Goal: Task Accomplishment & Management: Manage account settings

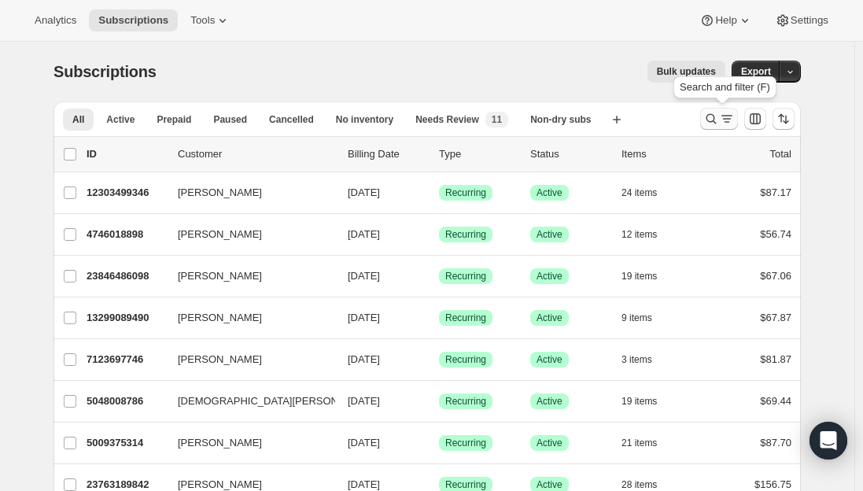
click at [723, 116] on icon "Search and filter results" at bounding box center [727, 119] width 16 height 16
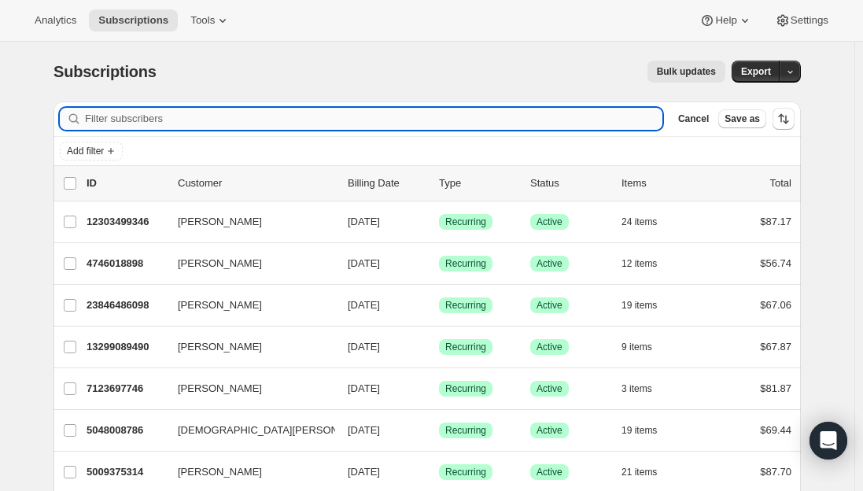
click at [328, 119] on input "Filter subscribers" at bounding box center [374, 119] width 578 height 22
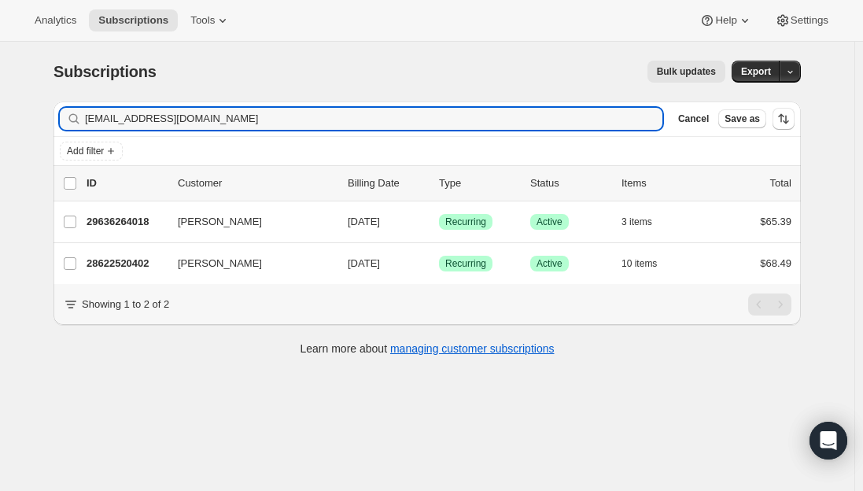
type input "[EMAIL_ADDRESS][DOMAIN_NAME]"
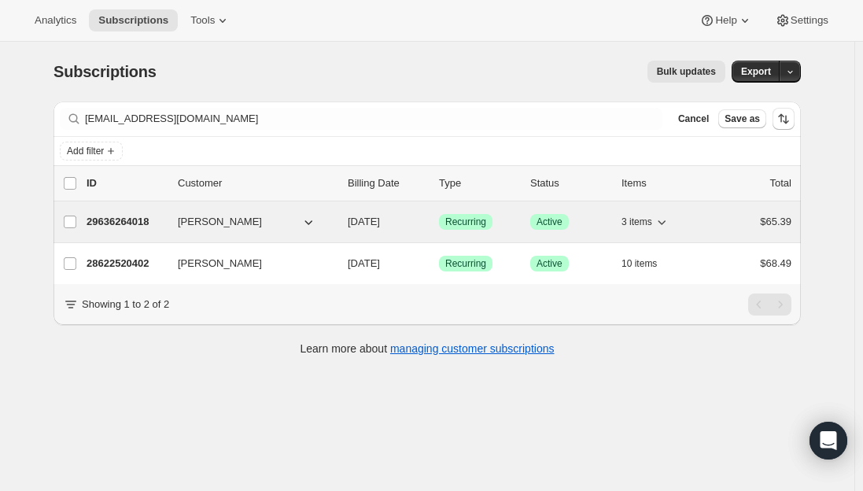
click at [111, 221] on p "29636264018" at bounding box center [126, 222] width 79 height 16
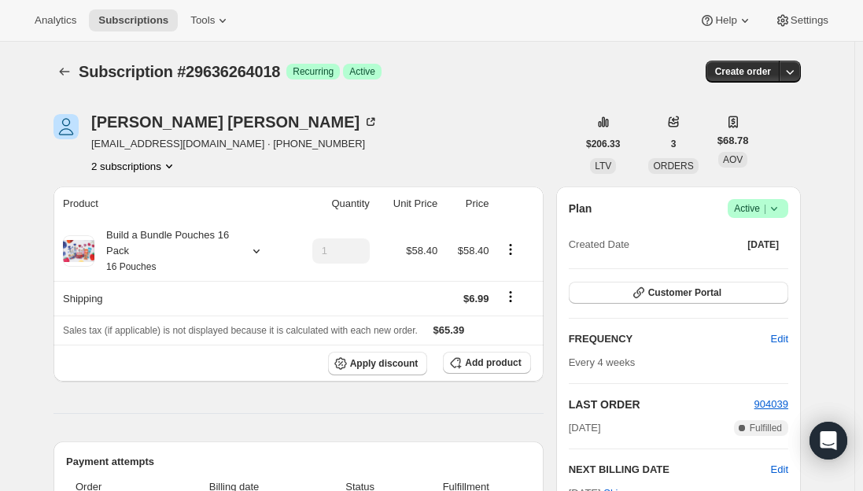
click at [127, 168] on button "2 subscriptions" at bounding box center [134, 166] width 86 height 16
click at [111, 194] on span "28622520402" at bounding box center [115, 196] width 63 height 12
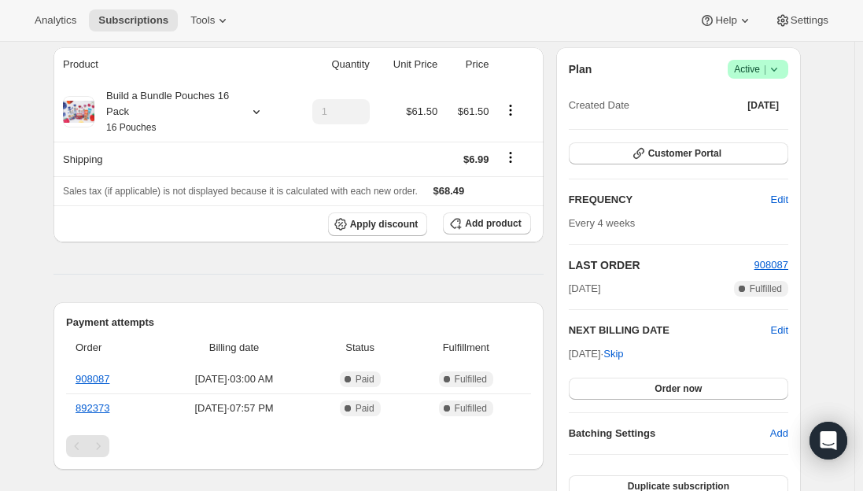
scroll to position [157, 0]
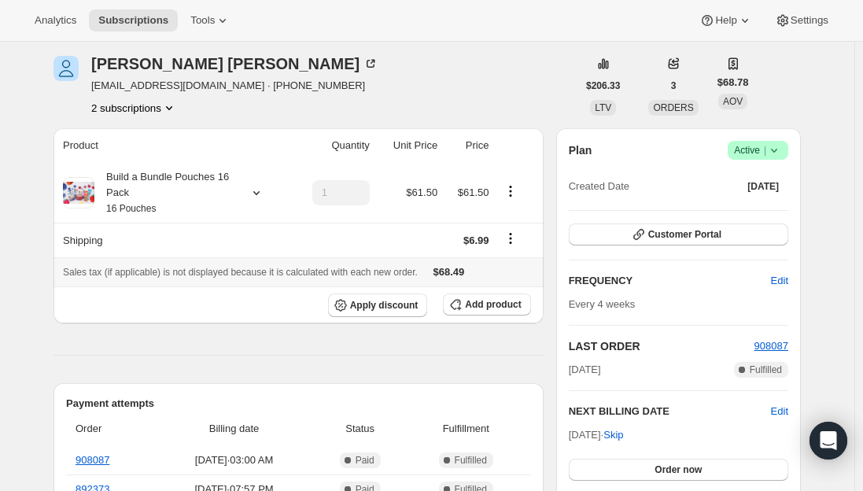
scroll to position [0, 0]
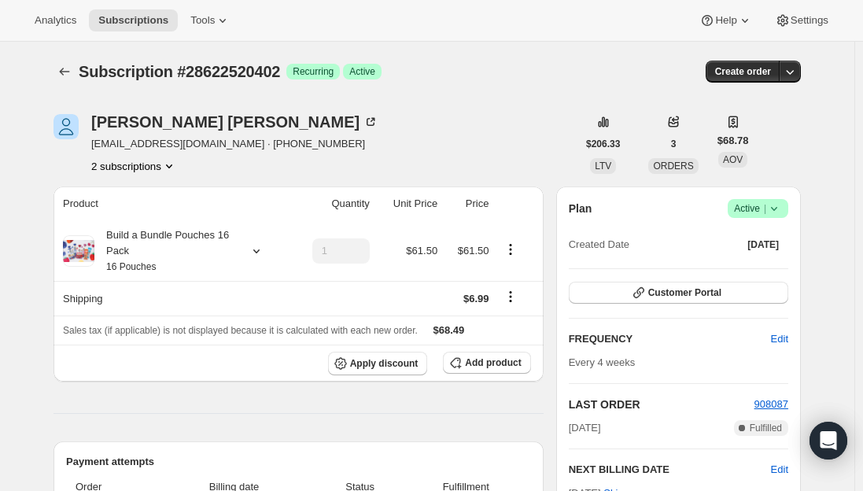
click at [755, 211] on span "Active |" at bounding box center [758, 209] width 48 height 16
click at [748, 268] on span "Cancel subscription" at bounding box center [762, 266] width 89 height 12
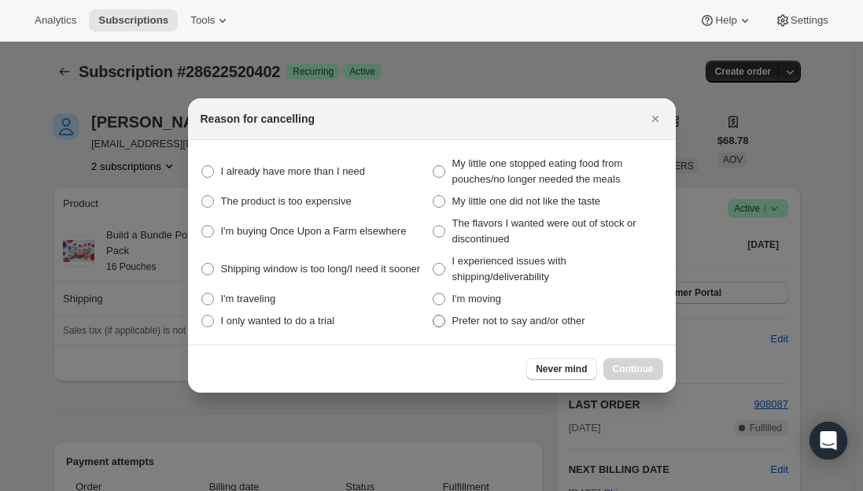
click at [435, 322] on span ":r7kl:" at bounding box center [439, 321] width 13 height 13
click at [434, 316] on other "Prefer not to say and/or other" at bounding box center [433, 315] width 1 height 1
radio other "true"
click at [634, 371] on span "Continue" at bounding box center [633, 369] width 41 height 13
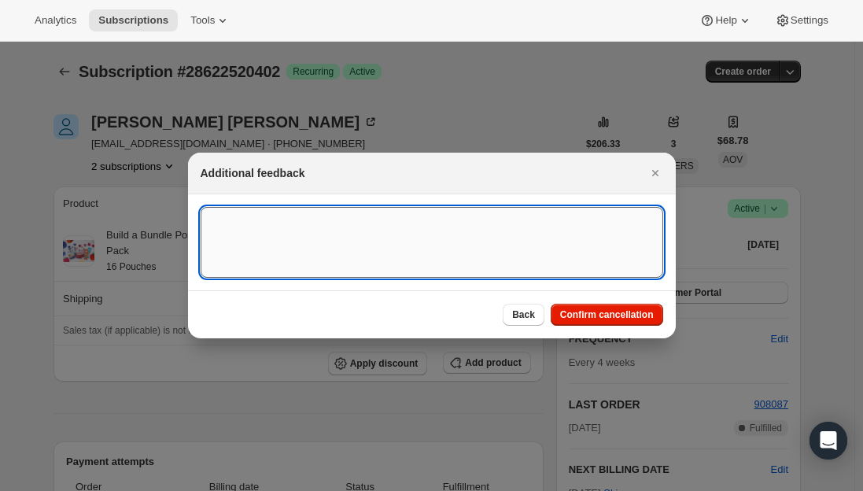
click at [378, 246] on textarea ":r7kl:" at bounding box center [432, 242] width 463 height 71
type textarea "Per phone call."
click at [604, 312] on span "Confirm cancellation" at bounding box center [607, 314] width 94 height 13
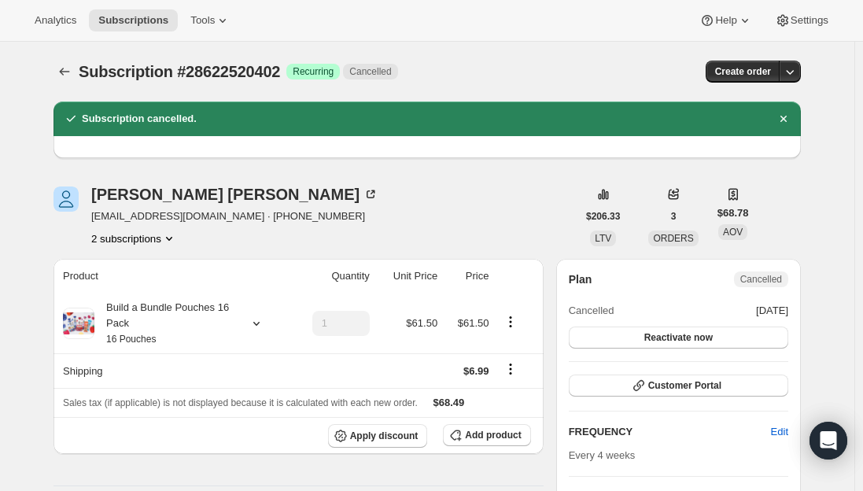
click at [147, 238] on button "2 subscriptions" at bounding box center [134, 239] width 86 height 16
click at [124, 297] on span "29636264018" at bounding box center [115, 295] width 63 height 12
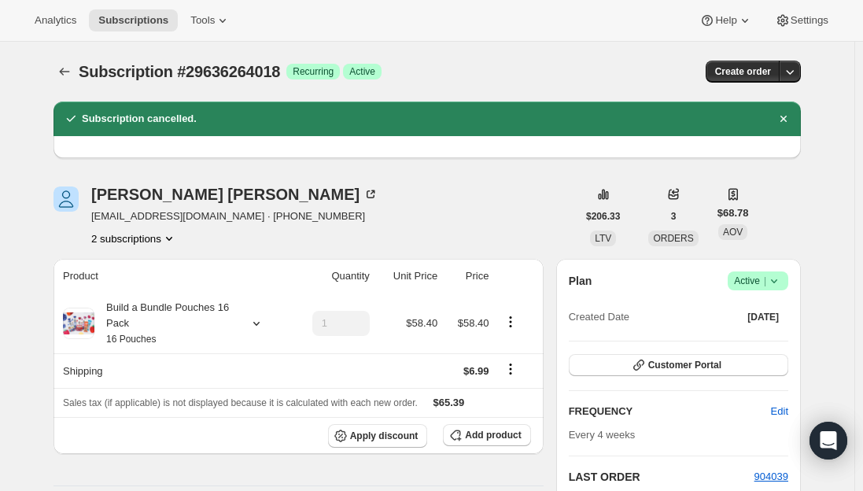
click at [751, 286] on span "Active |" at bounding box center [758, 281] width 48 height 16
click at [766, 335] on span "Cancel subscription" at bounding box center [762, 339] width 89 height 12
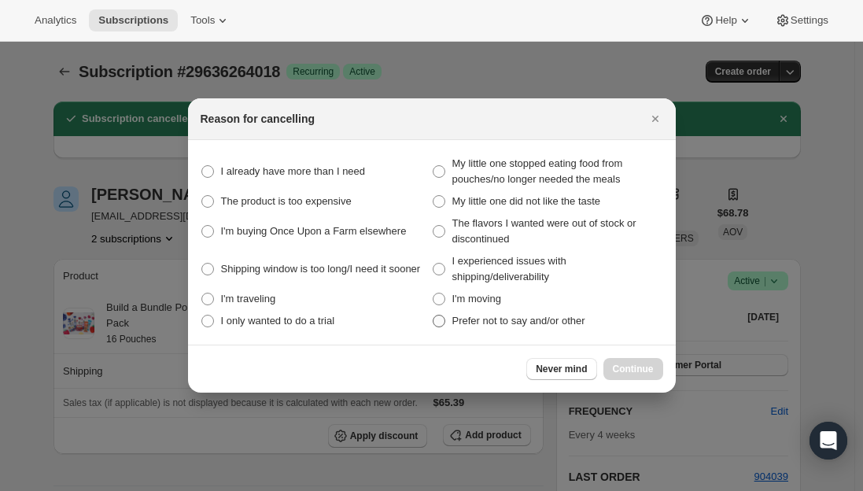
click at [439, 325] on span ":r7pv:" at bounding box center [439, 321] width 13 height 13
click at [434, 316] on other "Prefer not to say and/or other" at bounding box center [433, 315] width 1 height 1
radio other "true"
click at [629, 374] on span "Continue" at bounding box center [633, 369] width 41 height 13
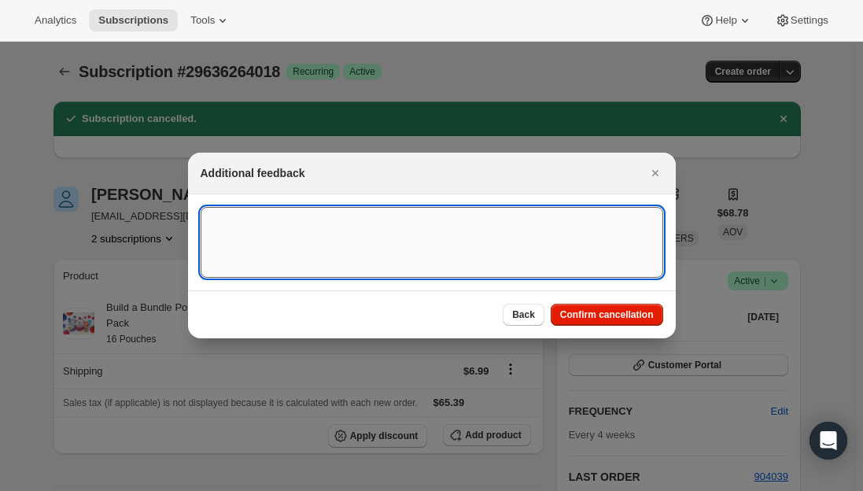
click at [260, 246] on textarea ":r7pv:" at bounding box center [432, 242] width 463 height 71
type textarea "C"
type textarea "canceled per phone call."
click at [589, 316] on span "Confirm cancellation" at bounding box center [607, 314] width 94 height 13
